Goal: Check status: Check status

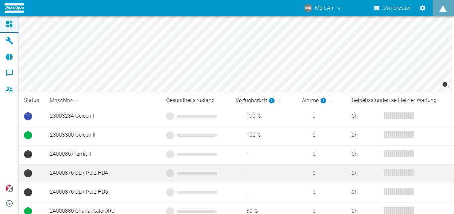
scroll to position [67, 0]
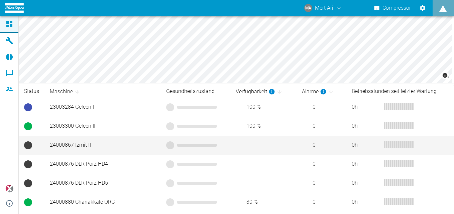
click at [84, 141] on td "24000867 Izmit II" at bounding box center [102, 145] width 116 height 19
